Goal: Task Accomplishment & Management: Manage account settings

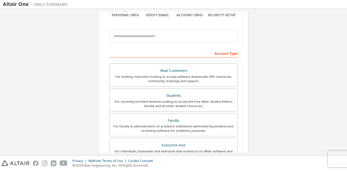
scroll to position [48, 0]
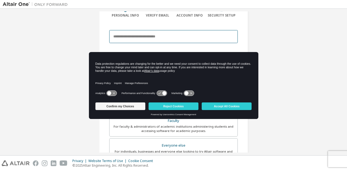
click at [127, 37] on input "email" at bounding box center [173, 36] width 128 height 13
type input "**********"
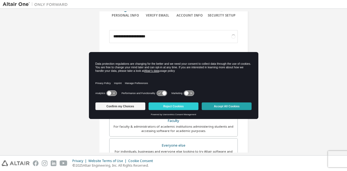
click at [225, 105] on button "Accept All Cookies" at bounding box center [226, 106] width 50 height 8
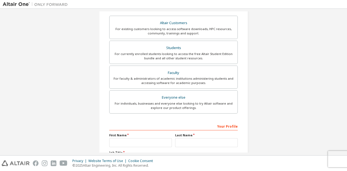
scroll to position [105, 0]
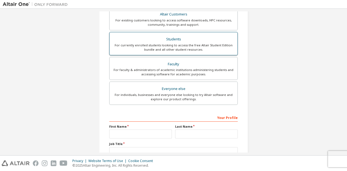
click at [183, 42] on div "Students" at bounding box center [173, 39] width 121 height 8
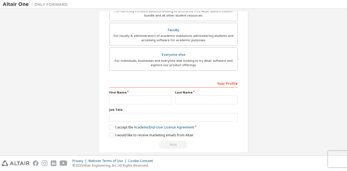
scroll to position [144, 0]
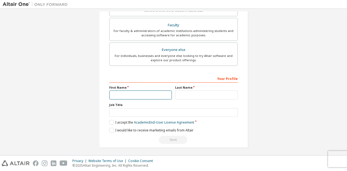
click at [132, 93] on input "text" at bounding box center [140, 94] width 63 height 9
type input "**********"
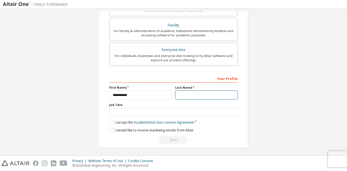
click at [183, 94] on input "text" at bounding box center [206, 94] width 63 height 9
type input "****"
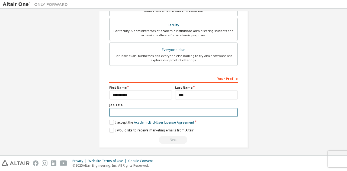
click at [174, 114] on input "text" at bounding box center [173, 112] width 128 height 9
type input "*******"
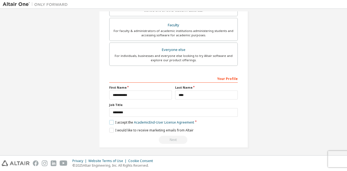
click at [109, 120] on label "I accept the Academic End-User License Agreement" at bounding box center [151, 122] width 85 height 5
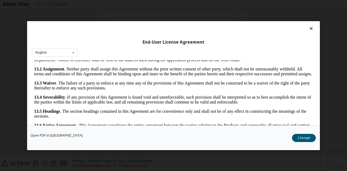
scroll to position [18, 0]
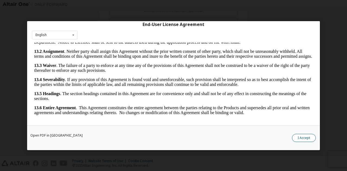
click at [305, 136] on button "I Accept" at bounding box center [304, 137] width 24 height 8
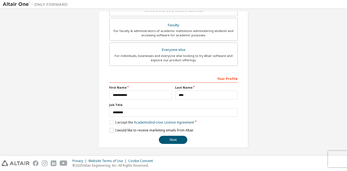
click at [112, 130] on label "I would like to receive marketing emails from Altair" at bounding box center [151, 130] width 84 height 5
click at [172, 138] on button "Next" at bounding box center [173, 140] width 28 height 8
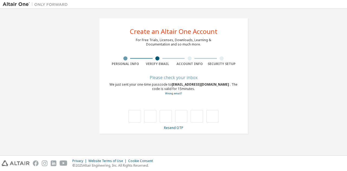
type input "*"
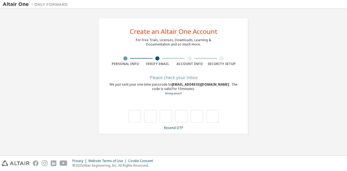
type input "*"
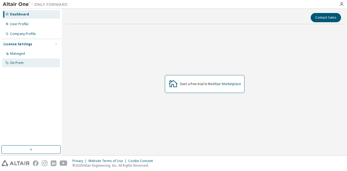
click at [35, 64] on div "On Prem" at bounding box center [31, 62] width 58 height 9
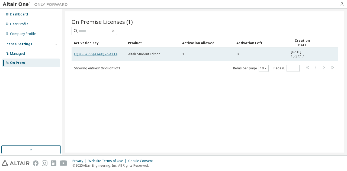
click at [101, 52] on link "LQ3GR-Y35SJ-O49Q7-5A1T4" at bounding box center [95, 54] width 43 height 5
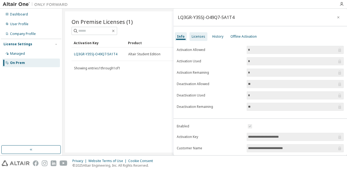
click at [201, 36] on div "Licenses" at bounding box center [198, 36] width 14 height 4
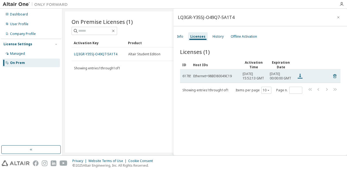
click at [300, 79] on icon at bounding box center [300, 76] width 6 height 6
click at [300, 76] on icon at bounding box center [299, 76] width 5 height 5
drag, startPoint x: 207, startPoint y: 77, endPoint x: 231, endPoint y: 79, distance: 23.9
click at [231, 78] on div "Ethernet=98BD80049C19" at bounding box center [215, 76] width 44 height 4
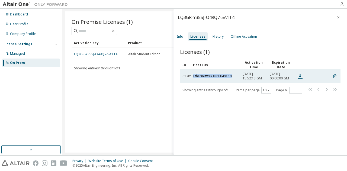
drag, startPoint x: 231, startPoint y: 79, endPoint x: 193, endPoint y: 80, distance: 38.7
click at [193, 80] on td "Ethernet=98BD80049C19" at bounding box center [215, 76] width 49 height 14
copy div "Ethernet=98BD80049C19"
click at [235, 81] on td "Ethernet=98BD80049C19" at bounding box center [215, 76] width 49 height 14
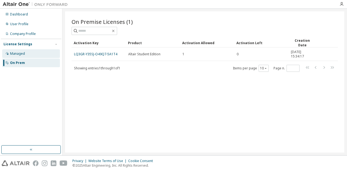
click at [31, 54] on div "Managed" at bounding box center [31, 53] width 58 height 9
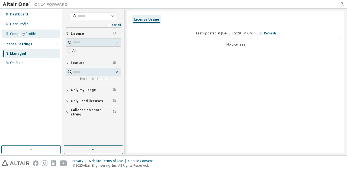
click at [35, 35] on div "Company Profile" at bounding box center [23, 34] width 26 height 4
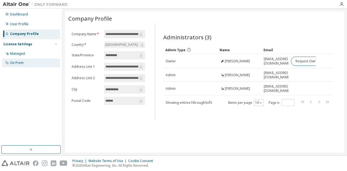
click at [24, 62] on div "On Prem" at bounding box center [31, 62] width 58 height 9
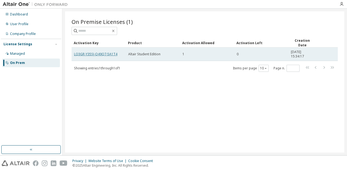
click at [108, 54] on link "LQ3GR-Y35SJ-O49Q7-5A1T4" at bounding box center [95, 54] width 43 height 5
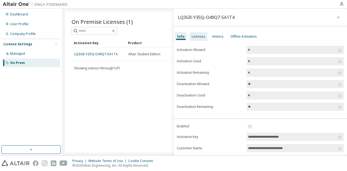
click at [193, 37] on div "Licenses" at bounding box center [198, 36] width 14 height 4
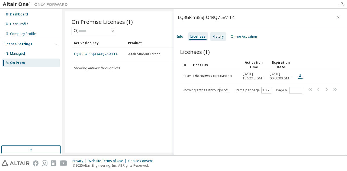
click at [215, 40] on div "History" at bounding box center [217, 36] width 15 height 9
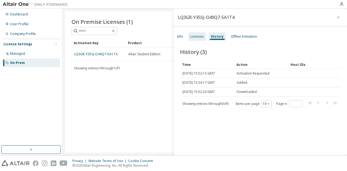
click at [200, 36] on div "Licenses" at bounding box center [197, 36] width 14 height 4
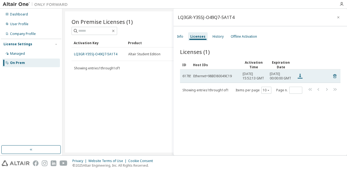
click at [298, 76] on icon at bounding box center [300, 76] width 6 height 6
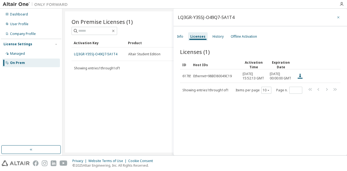
click at [336, 18] on icon "button" at bounding box center [338, 17] width 4 height 4
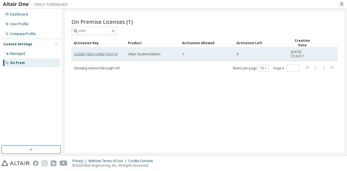
click at [104, 54] on link "LQ3GR-Y35SJ-O49Q7-5A1T4" at bounding box center [95, 54] width 43 height 5
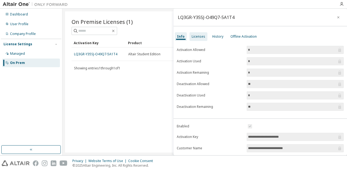
click at [201, 36] on div "Licenses" at bounding box center [198, 36] width 14 height 4
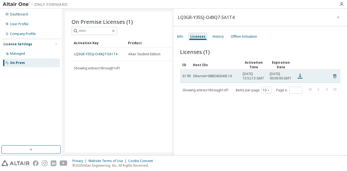
click at [301, 76] on icon at bounding box center [300, 76] width 6 height 6
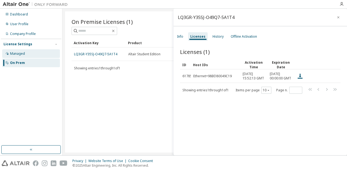
click at [31, 51] on div "Managed" at bounding box center [31, 53] width 58 height 9
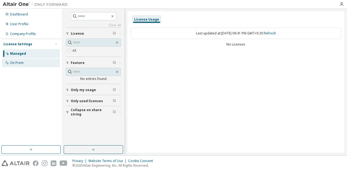
click at [30, 61] on div "On Prem" at bounding box center [31, 62] width 58 height 9
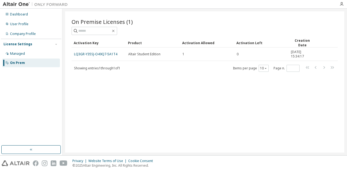
click at [89, 54] on link "LQ3GR-Y35SJ-O49Q7-5A1T4" at bounding box center [95, 54] width 43 height 5
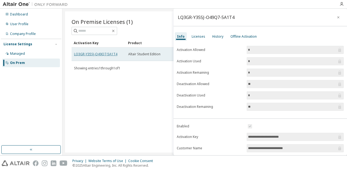
click at [103, 55] on link "LQ3GR-Y35SJ-O49Q7-5A1T4" at bounding box center [95, 54] width 43 height 5
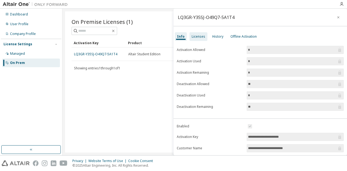
click at [198, 33] on div "Licenses" at bounding box center [198, 36] width 18 height 9
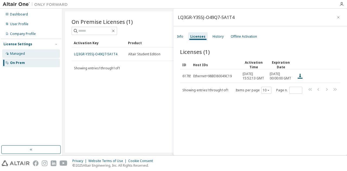
click at [32, 53] on div "Managed" at bounding box center [31, 53] width 58 height 9
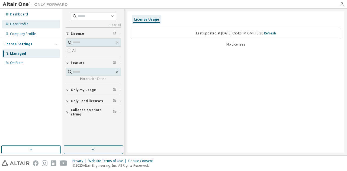
click at [29, 27] on div "User Profile" at bounding box center [31, 24] width 58 height 9
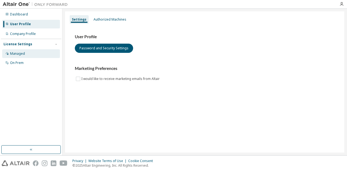
click at [22, 54] on div "Managed" at bounding box center [17, 53] width 15 height 4
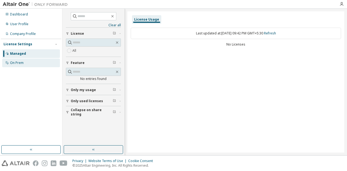
click at [21, 64] on div "On Prem" at bounding box center [17, 63] width 14 height 4
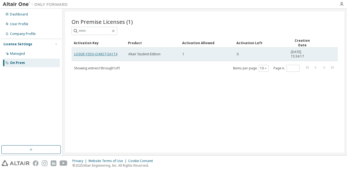
click at [99, 53] on link "LQ3GR-Y35SJ-O49Q7-5A1T4" at bounding box center [95, 54] width 43 height 5
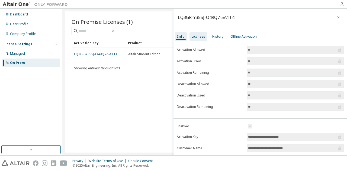
click at [197, 40] on div "Licenses" at bounding box center [198, 36] width 18 height 9
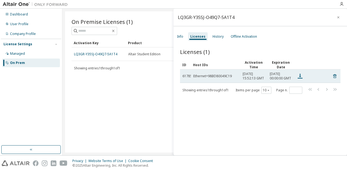
click at [301, 78] on icon at bounding box center [300, 76] width 6 height 6
drag, startPoint x: 209, startPoint y: 77, endPoint x: 235, endPoint y: 79, distance: 26.1
click at [235, 78] on div "Ethernet=98BD80049C19" at bounding box center [215, 76] width 44 height 4
copy div "98BD80049C19"
